Goal: Task Accomplishment & Management: Manage account settings

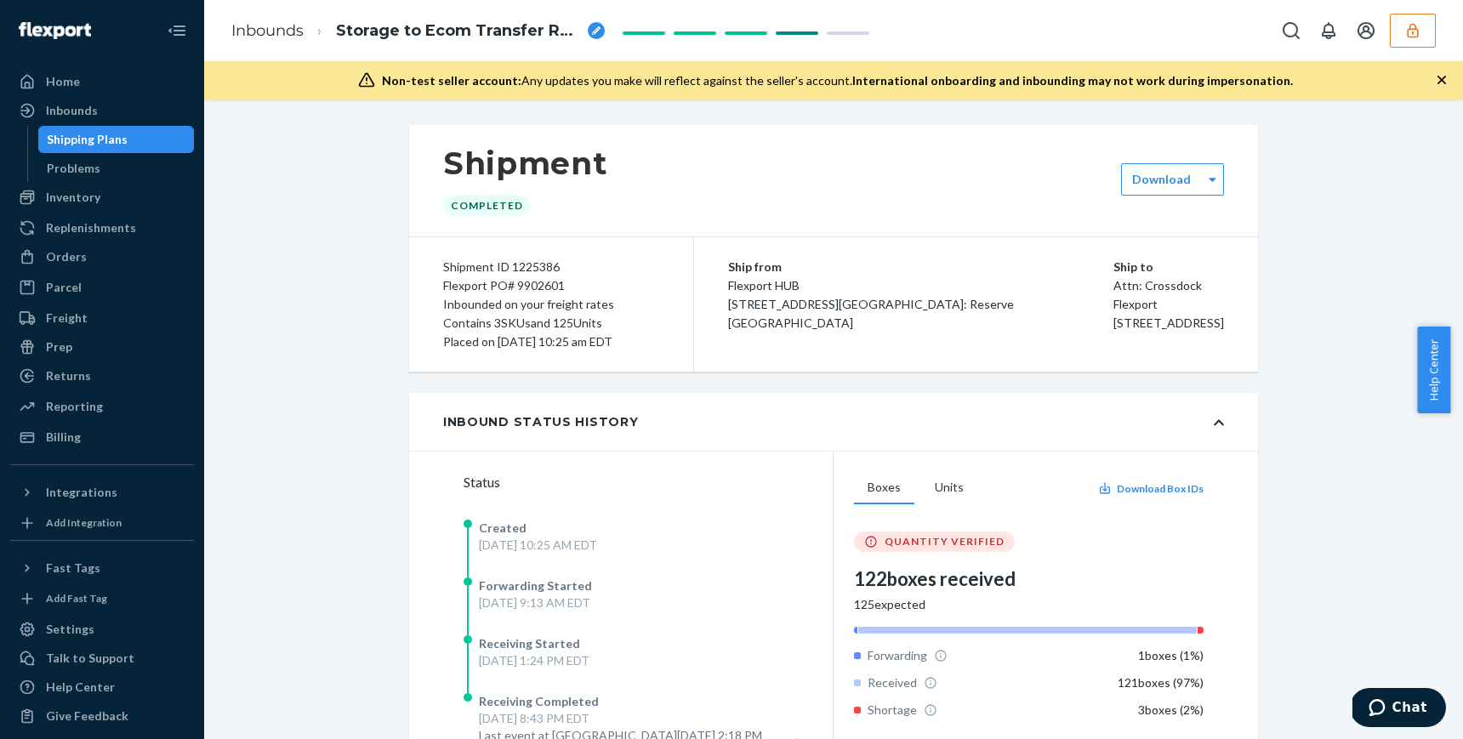
click at [1418, 29] on icon "button" at bounding box center [1412, 30] width 17 height 17
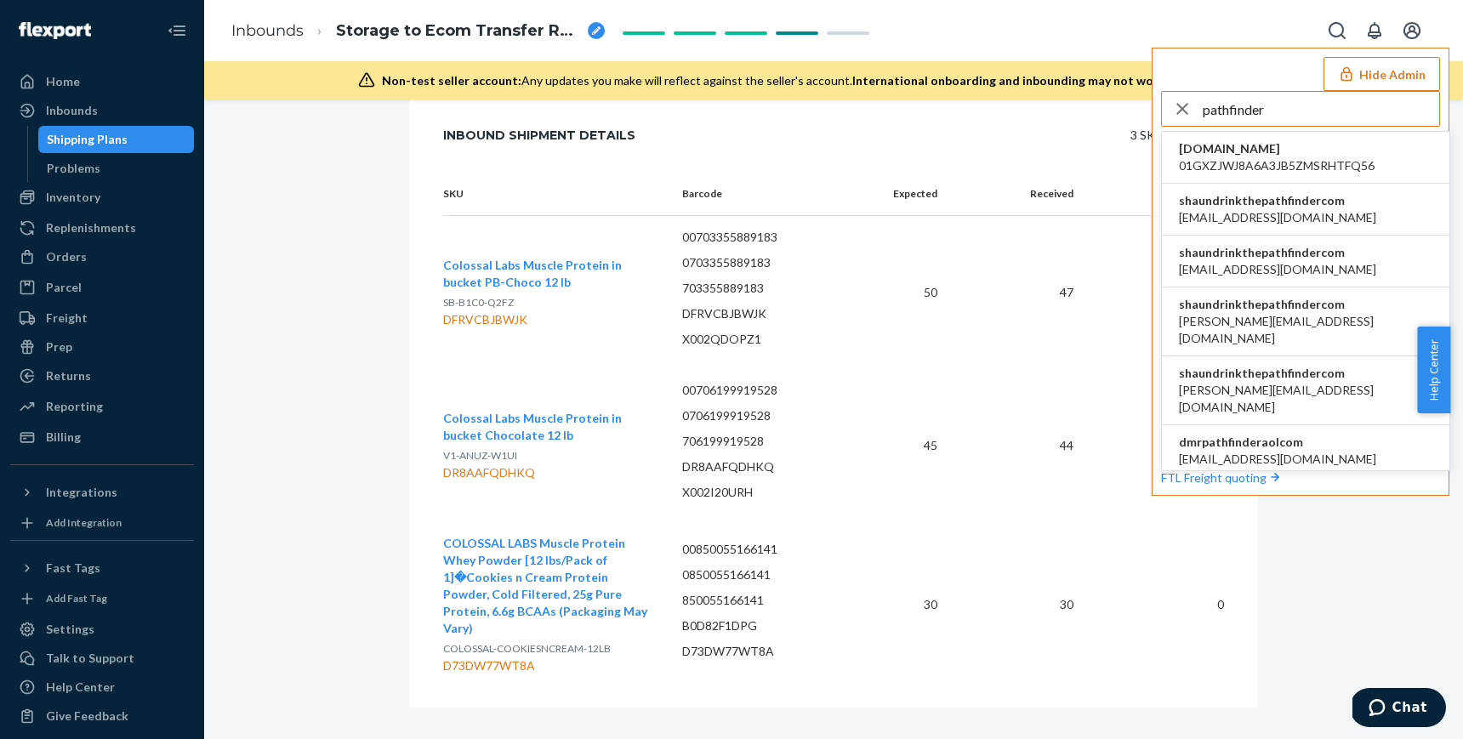
type input "pathfinder"
click at [1330, 207] on span "shaundrinkthepathfindercom" at bounding box center [1277, 200] width 197 height 17
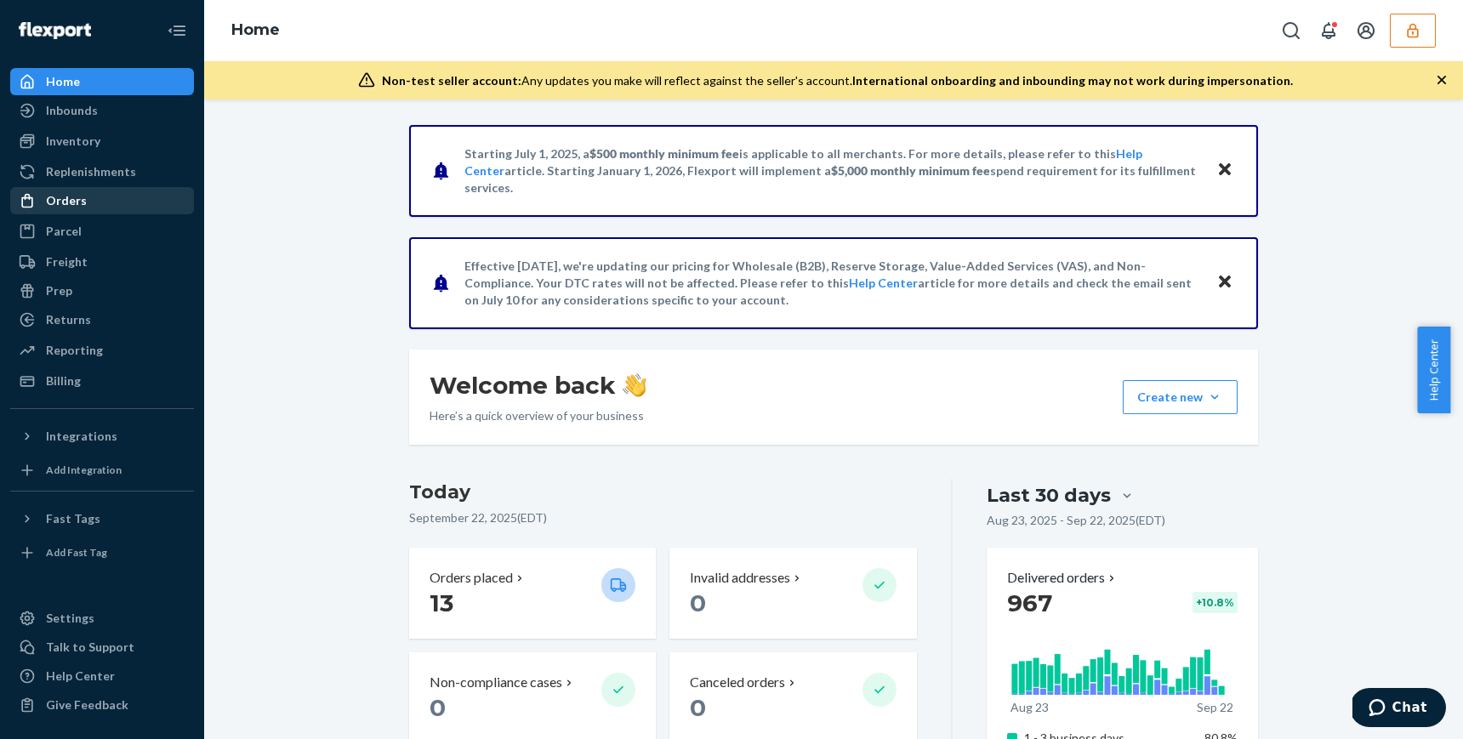
click at [78, 190] on div "Orders" at bounding box center [102, 201] width 180 height 24
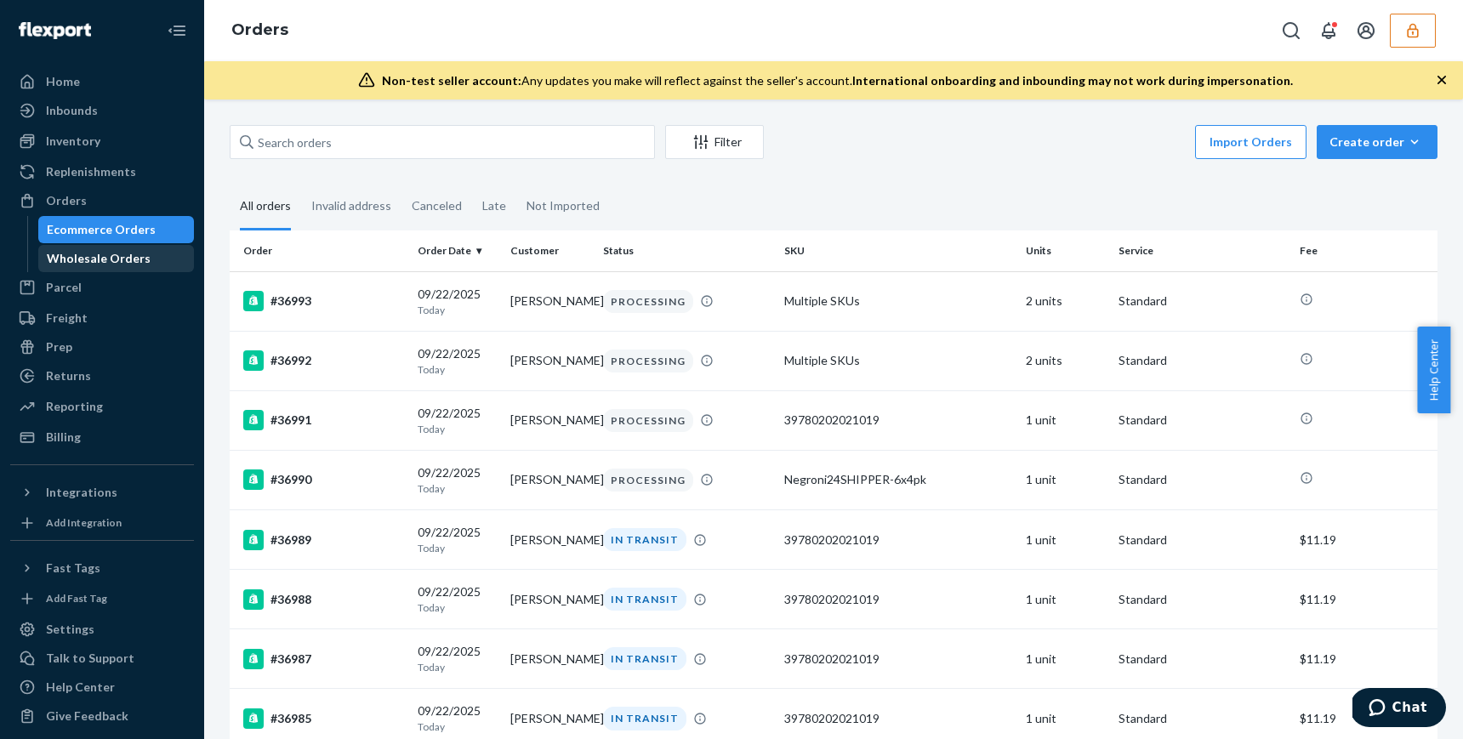
click at [80, 252] on div "Wholesale Orders" at bounding box center [99, 258] width 104 height 17
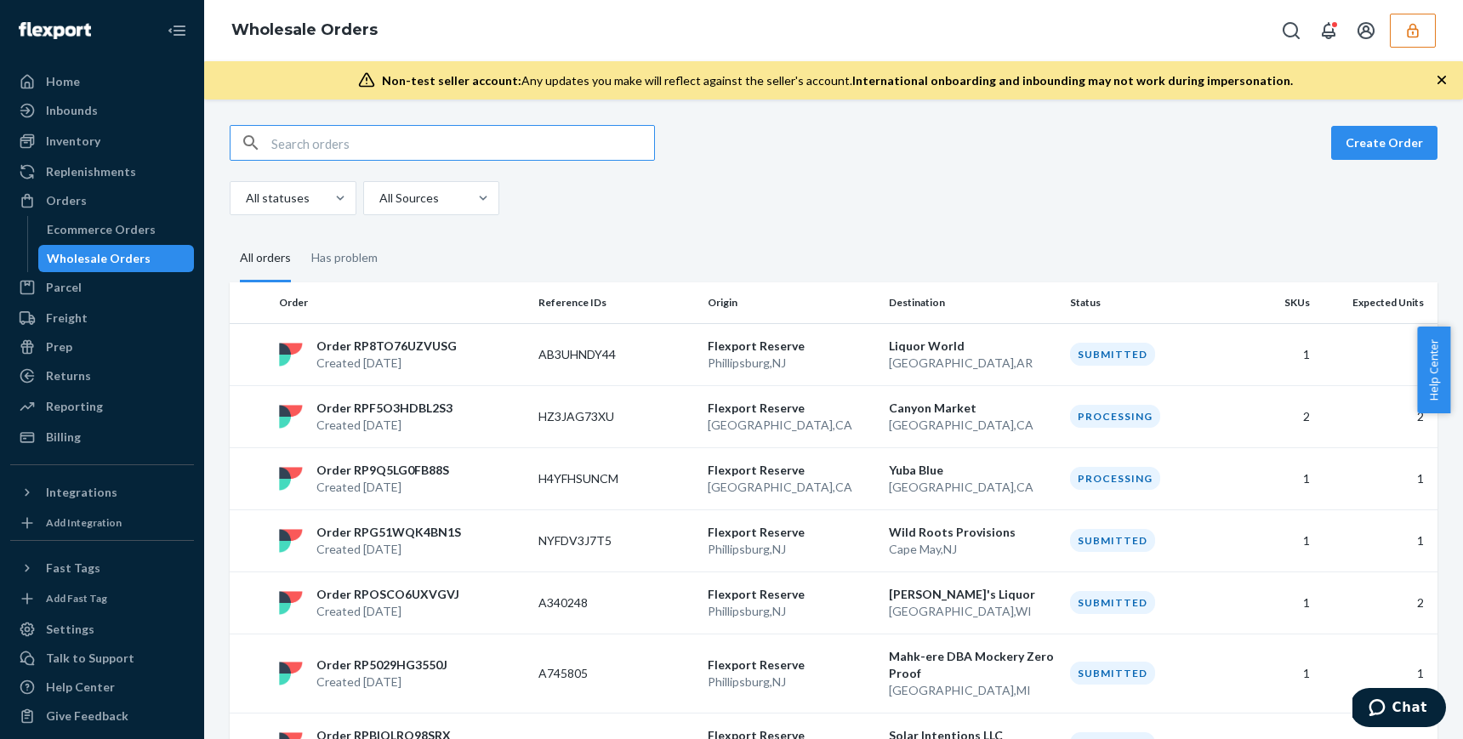
click at [374, 156] on input "text" at bounding box center [462, 143] width 383 height 34
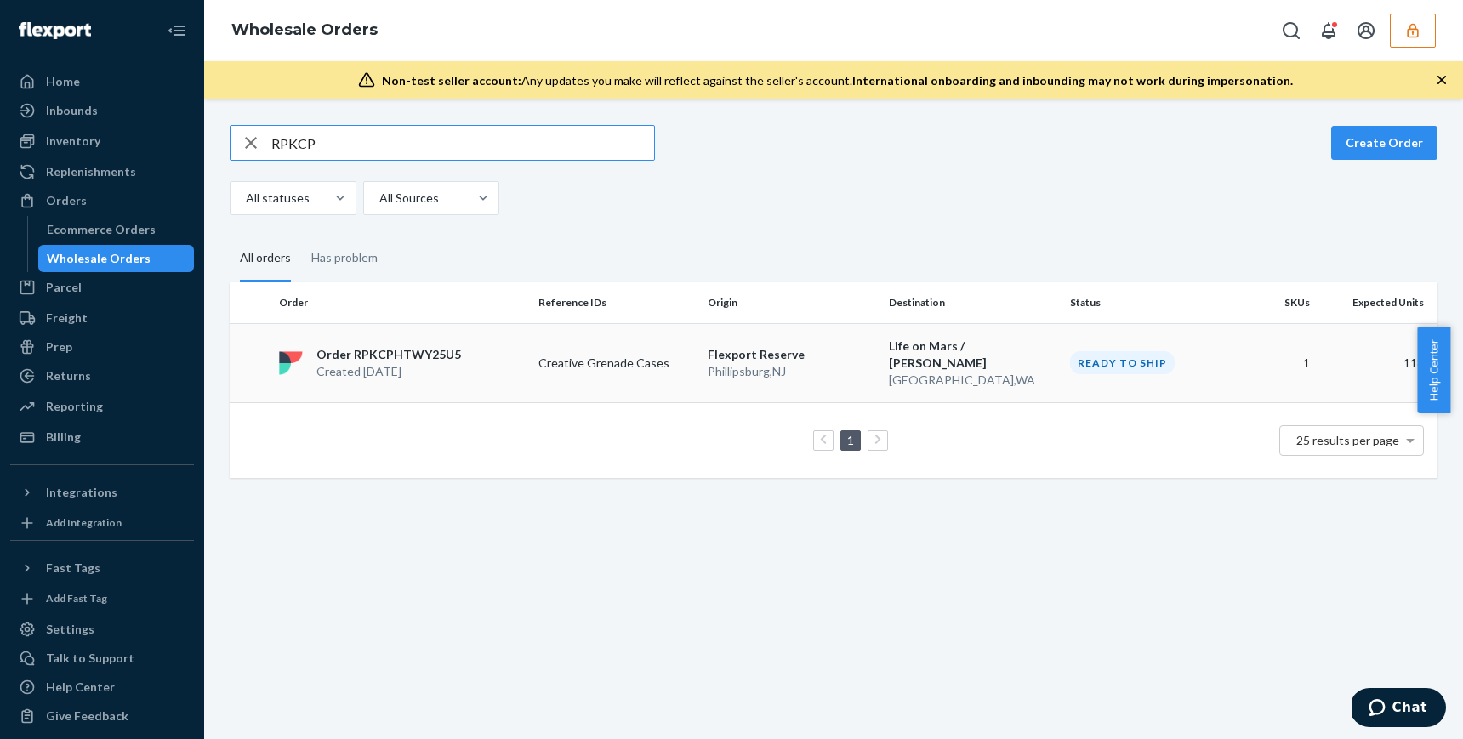
type input "RPKCP"
click at [938, 372] on p "Seattle , WA" at bounding box center [973, 380] width 168 height 17
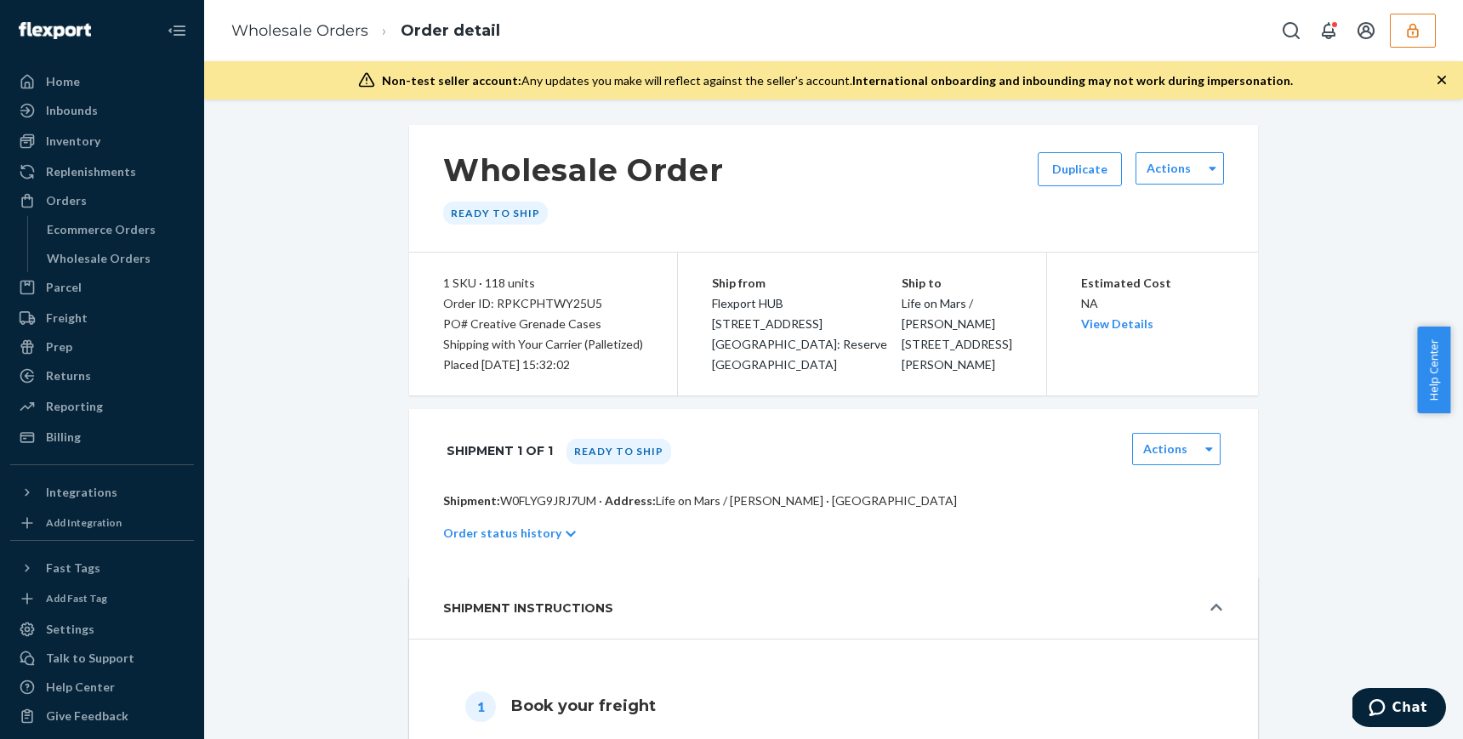
click at [571, 306] on div "Order ID: RPKCPHTWY25U5" at bounding box center [543, 303] width 200 height 20
click at [522, 500] on p "Shipment: W0FLYG9JRJ7UM · Address: Life on Mars / Kraig Rovensky · Seattle, WA …" at bounding box center [833, 500] width 781 height 17
click at [1166, 179] on div "Actions" at bounding box center [1179, 168] width 88 height 32
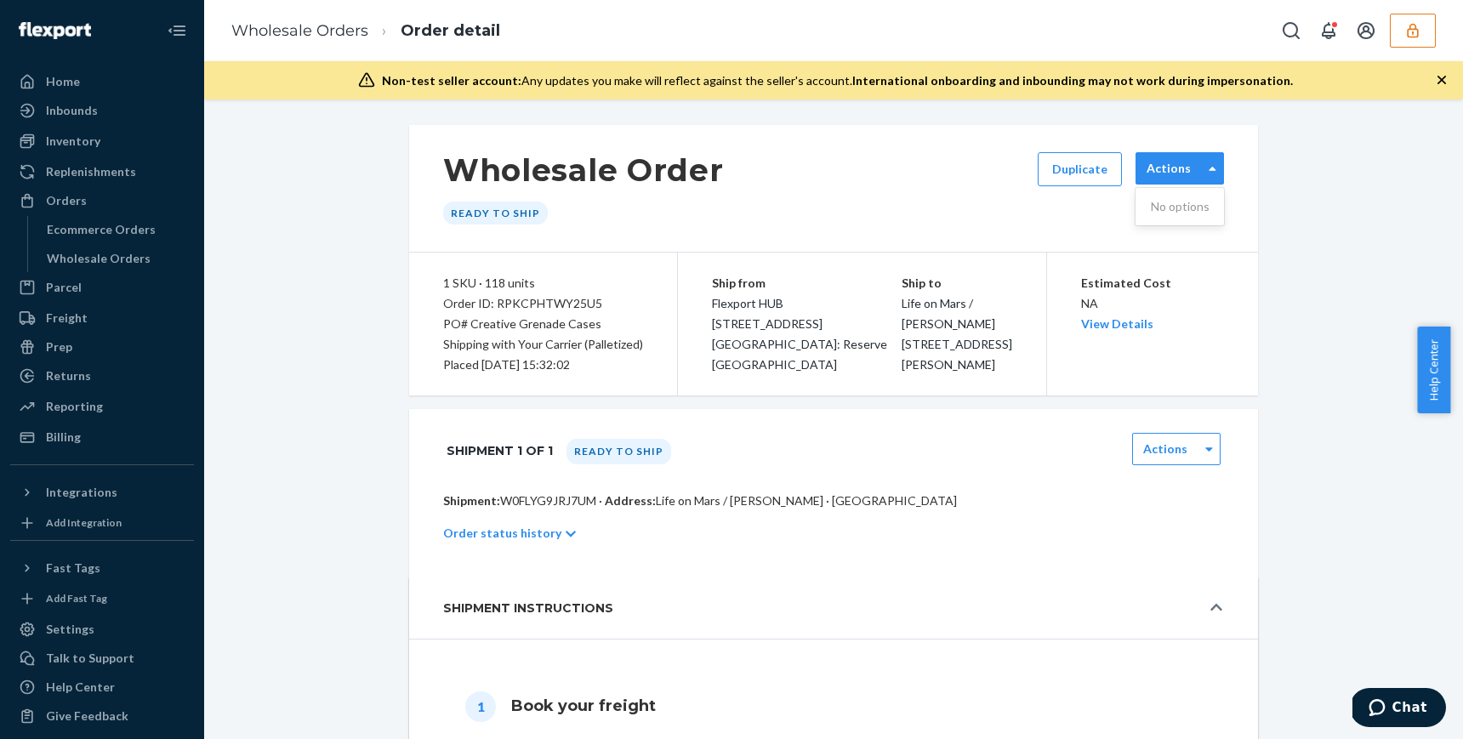
click at [1166, 179] on div "Actions" at bounding box center [1179, 168] width 88 height 32
click at [1181, 462] on div "Actions" at bounding box center [1176, 449] width 88 height 32
click at [1191, 549] on link "Download Packing List" at bounding box center [1179, 568] width 75 height 48
